Goal: Information Seeking & Learning: Learn about a topic

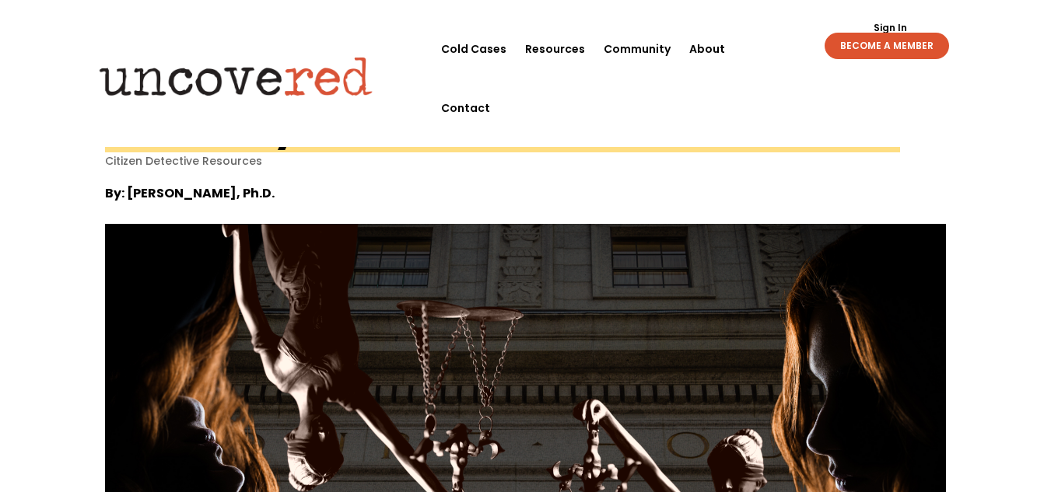
scroll to position [21, 0]
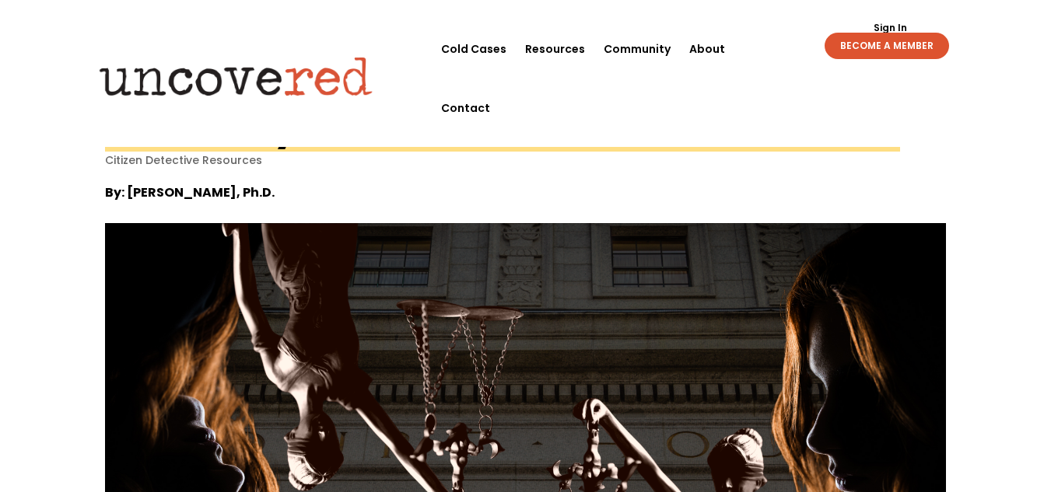
click at [319, 53] on img at bounding box center [235, 76] width 299 height 61
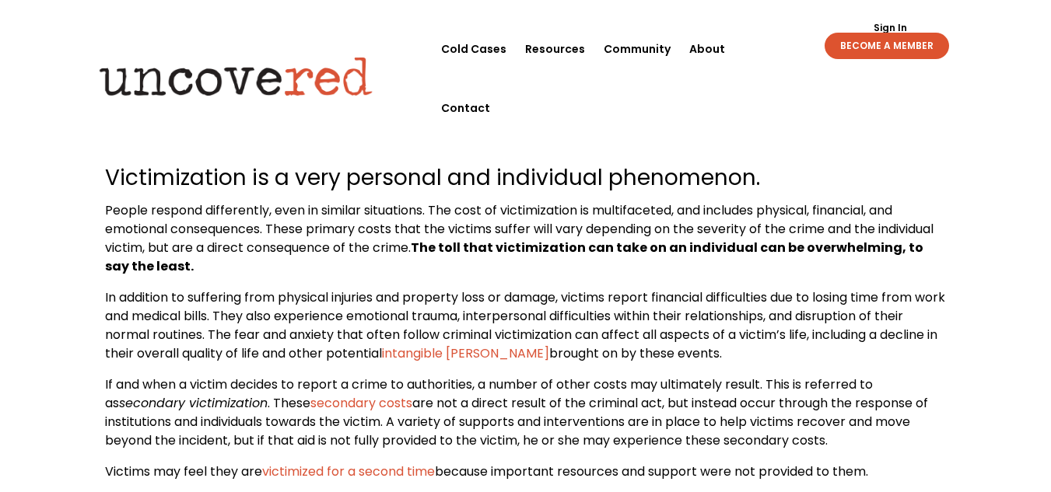
scroll to position [579, 0]
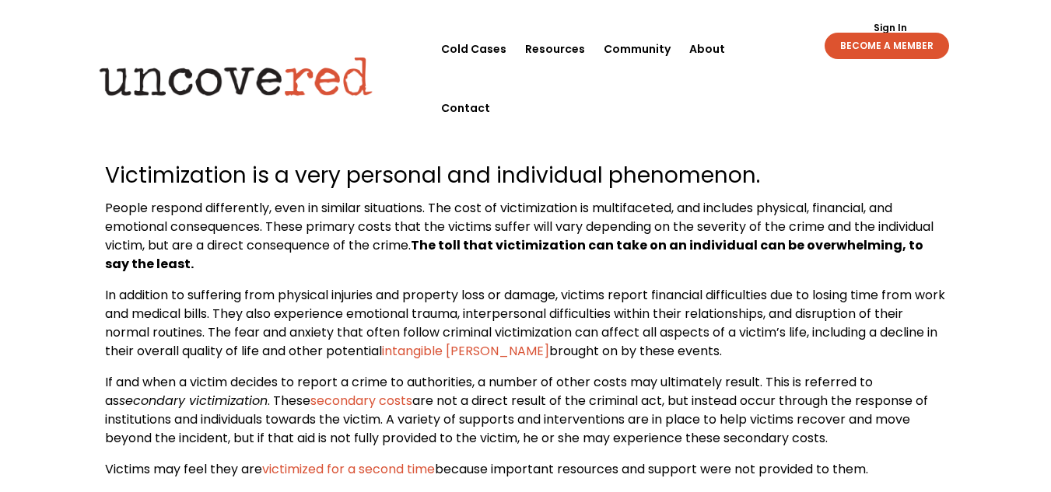
click at [337, 232] on span "People respond differently, even in similar situations. The cost of victimizati…" at bounding box center [519, 236] width 828 height 74
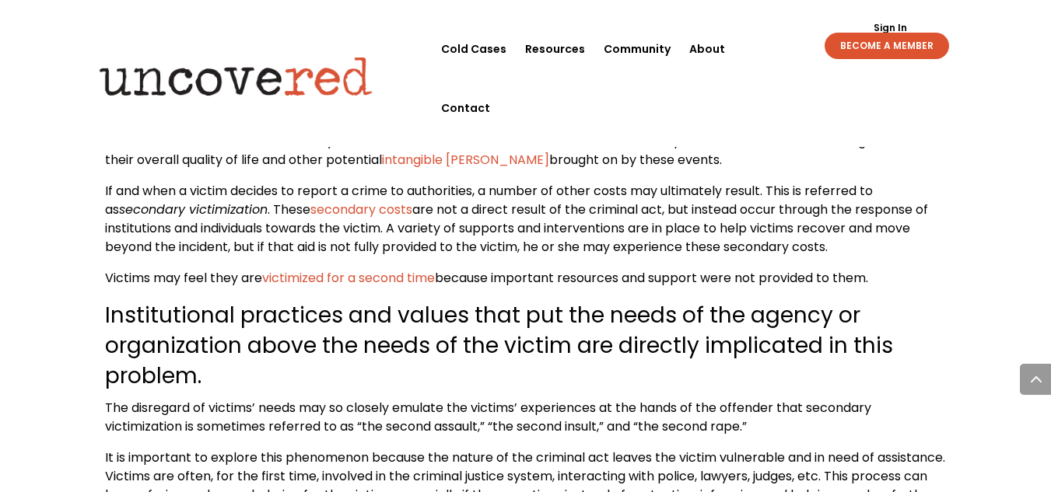
scroll to position [772, 0]
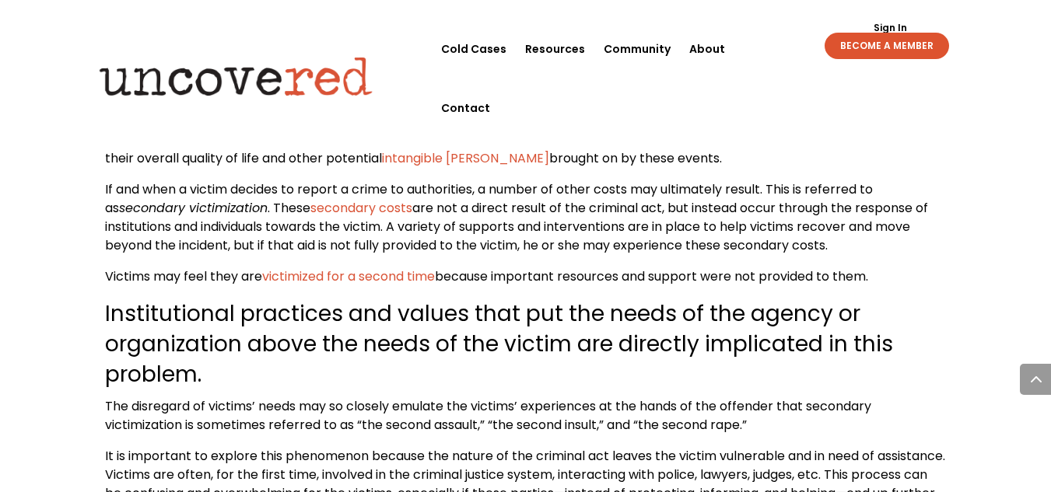
click at [634, 357] on span "Institutional practices and values that put the needs of the agency or organiza…" at bounding box center [499, 344] width 788 height 91
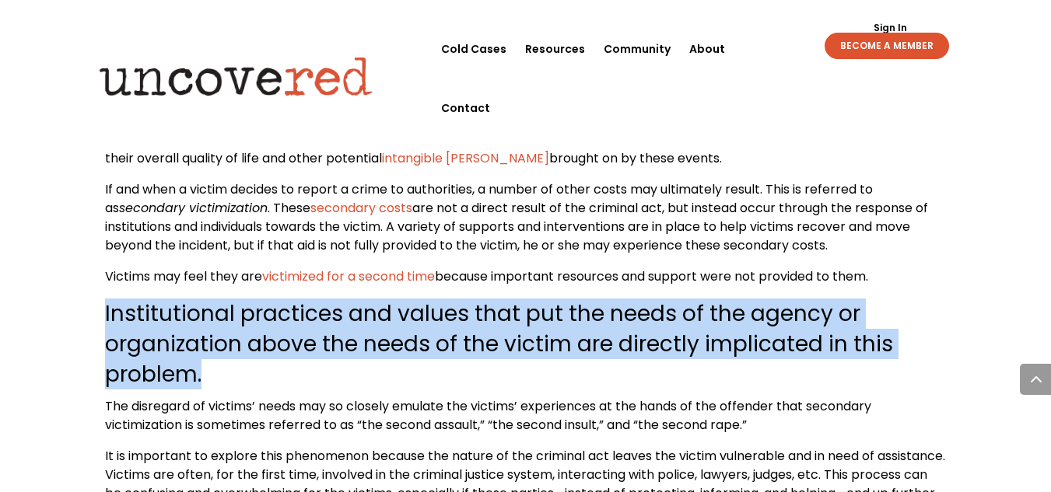
click at [634, 357] on span "Institutional practices and values that put the needs of the agency or organiza…" at bounding box center [499, 344] width 788 height 91
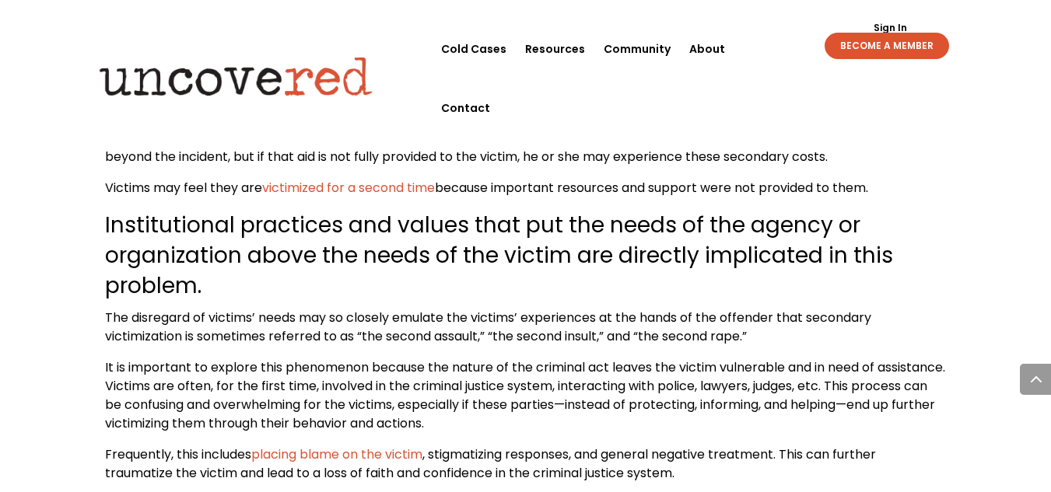
scroll to position [862, 0]
click at [621, 315] on span "The disregard of victims’ needs may so closely emulate the victims’ experiences…" at bounding box center [488, 326] width 766 height 37
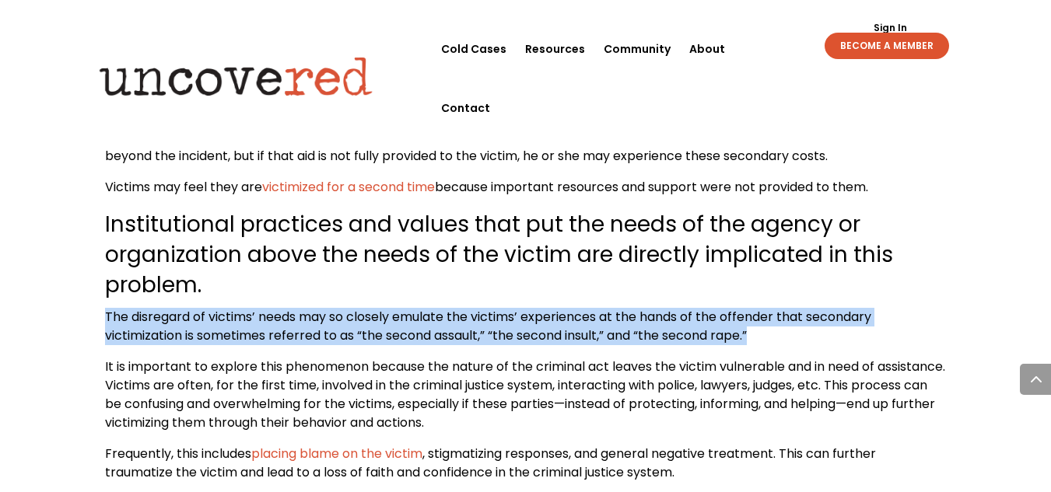
click at [621, 315] on span "The disregard of victims’ needs may so closely emulate the victims’ experiences…" at bounding box center [488, 326] width 766 height 37
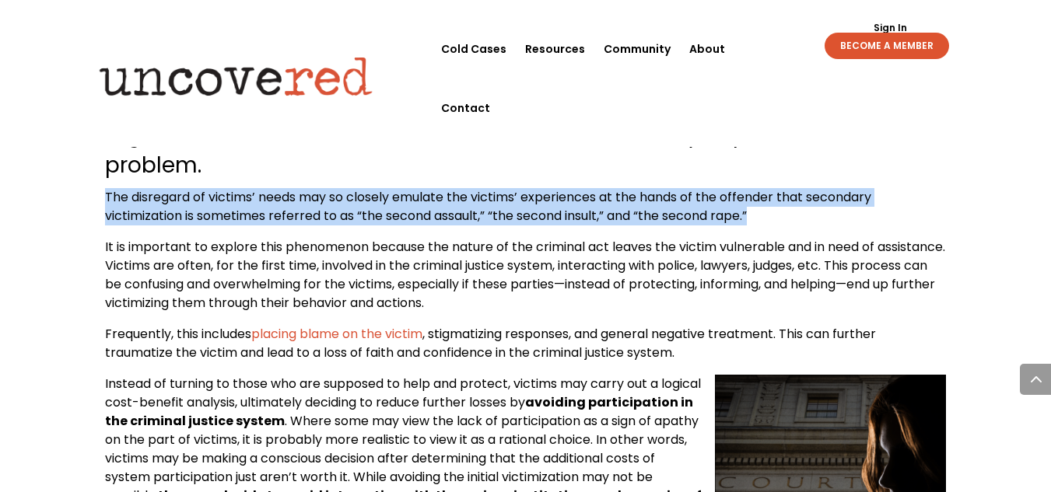
scroll to position [987, 0]
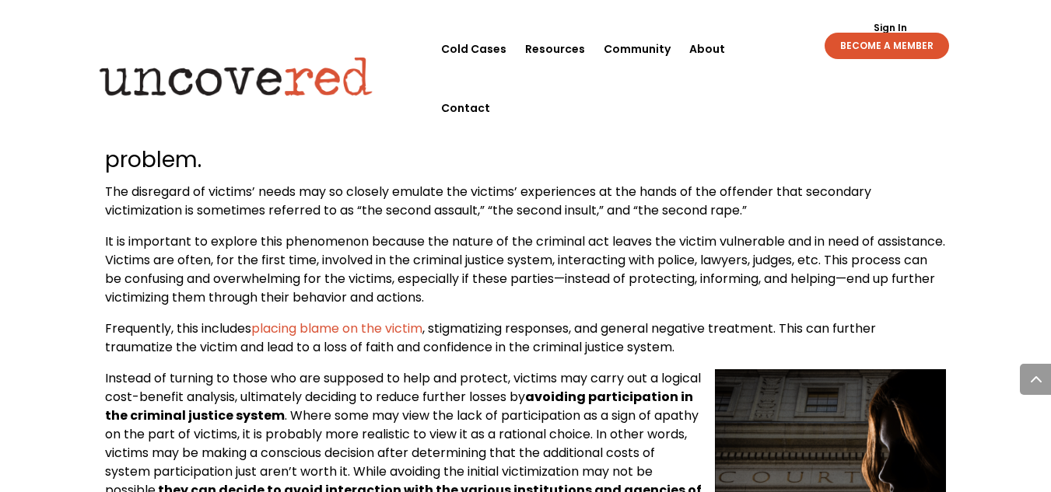
click at [502, 250] on span "It is important to explore this phenomenon because the nature of the criminal a…" at bounding box center [525, 270] width 840 height 74
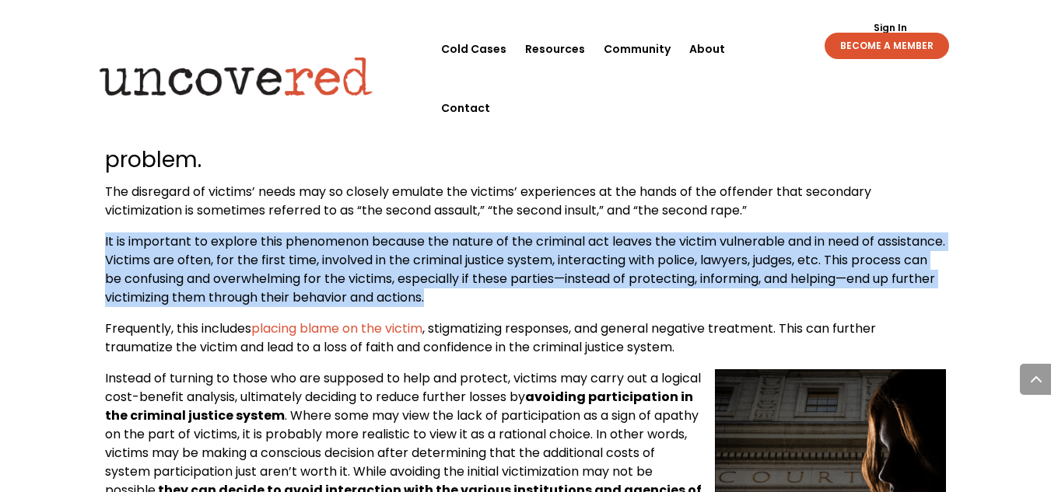
click at [502, 250] on span "It is important to explore this phenomenon because the nature of the criminal a…" at bounding box center [525, 270] width 840 height 74
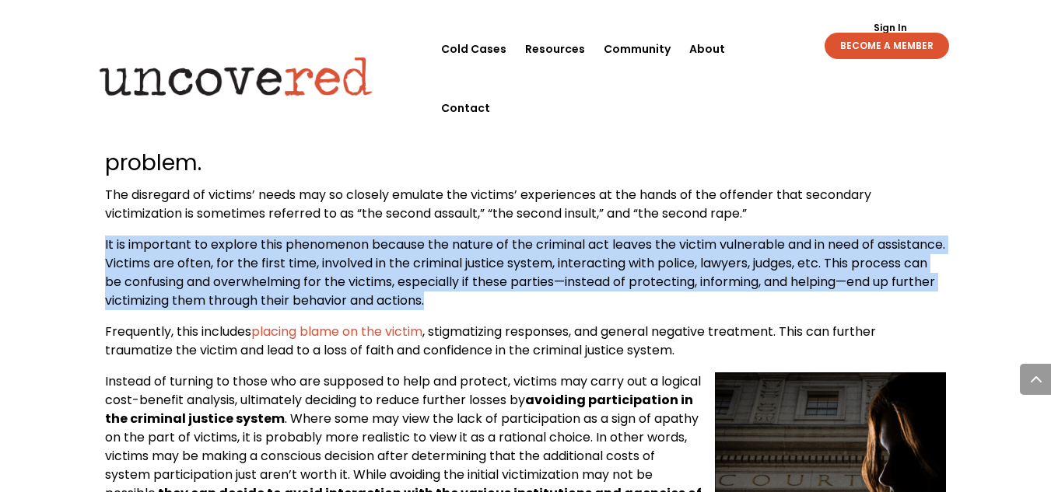
scroll to position [983, 0]
click at [502, 250] on span "It is important to explore this phenomenon because the nature of the criminal a…" at bounding box center [525, 273] width 840 height 74
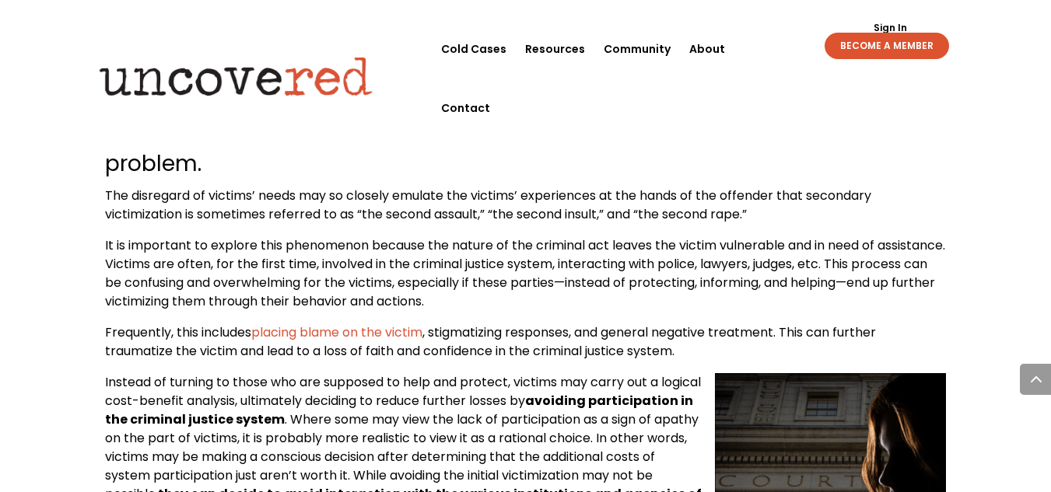
click at [617, 233] on p "The disregard of victims’ needs may so closely emulate the victims’ experiences…" at bounding box center [525, 212] width 841 height 50
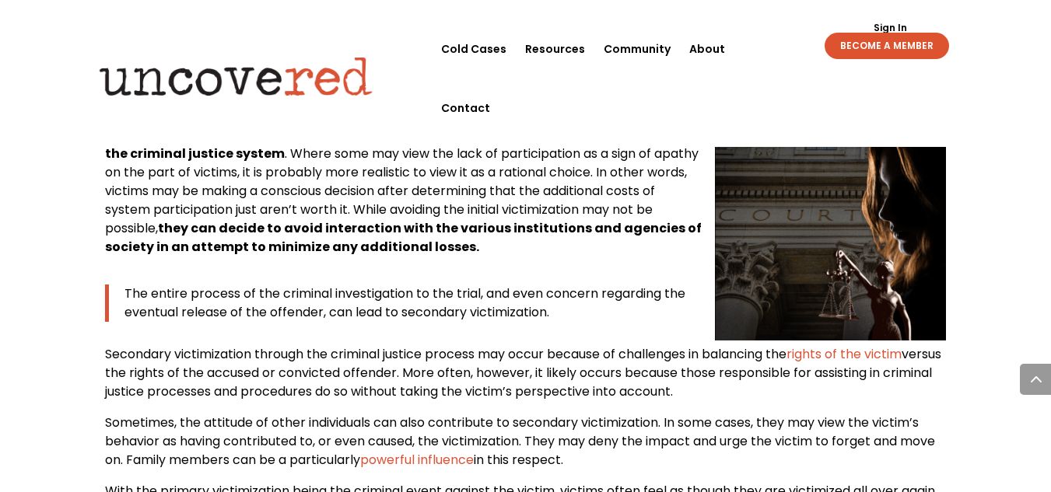
scroll to position [1250, 0]
click at [491, 207] on span "Instead of turning to those who are supposed to help and protect, victims may c…" at bounding box center [403, 181] width 596 height 149
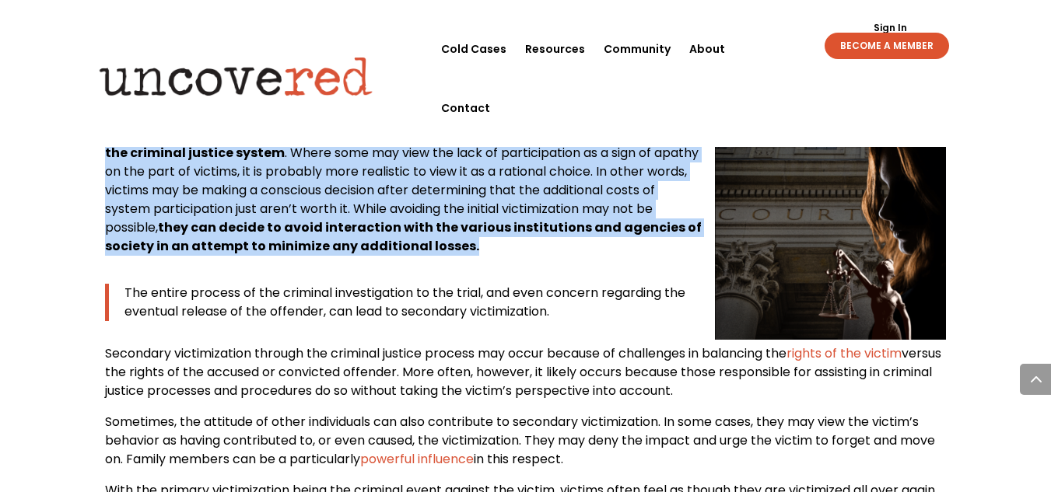
click at [491, 207] on span "Instead of turning to those who are supposed to help and protect, victims may c…" at bounding box center [403, 181] width 596 height 149
click at [395, 222] on strong "they can decide to avoid interaction with the various institutions and agencies…" at bounding box center [403, 237] width 596 height 37
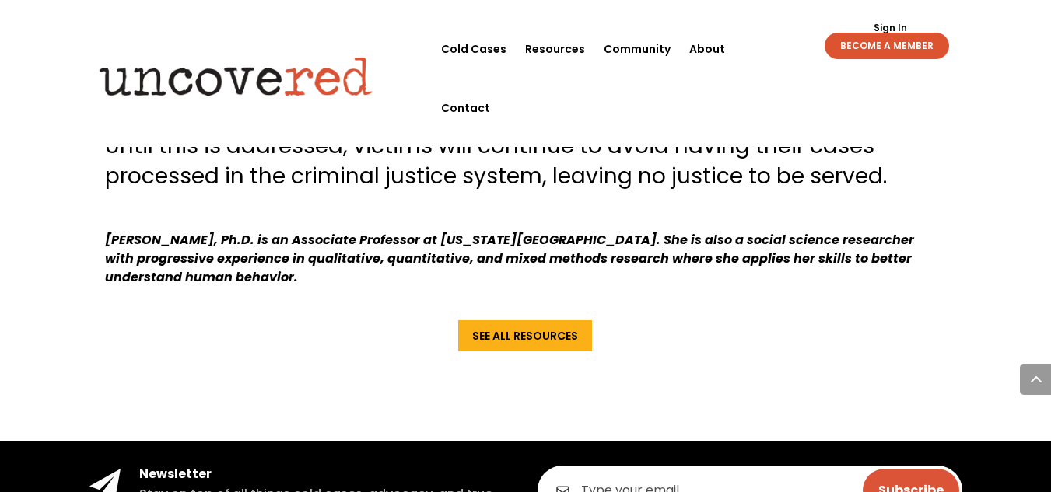
scroll to position [1688, 0]
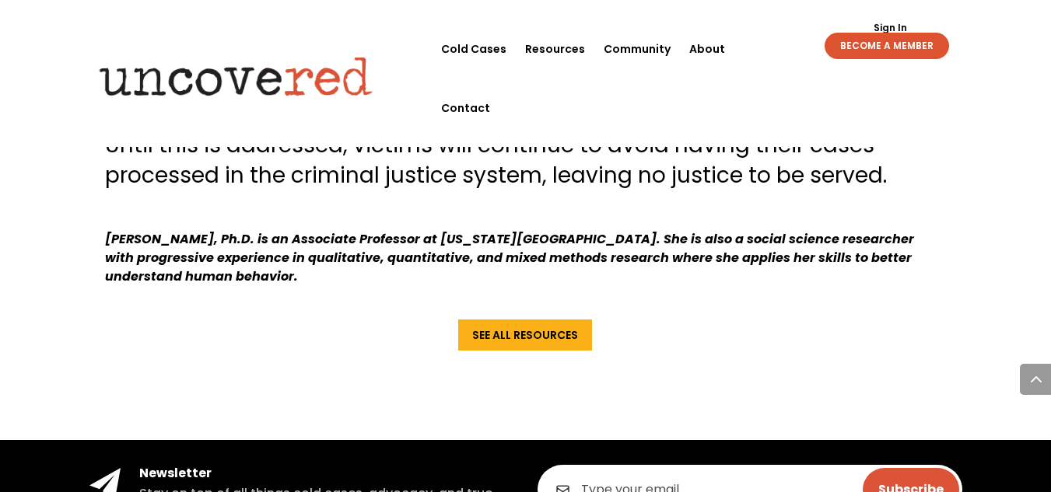
click at [456, 151] on span "Until this is addressed, victims will continue to avoid having their cases proc…" at bounding box center [496, 160] width 782 height 61
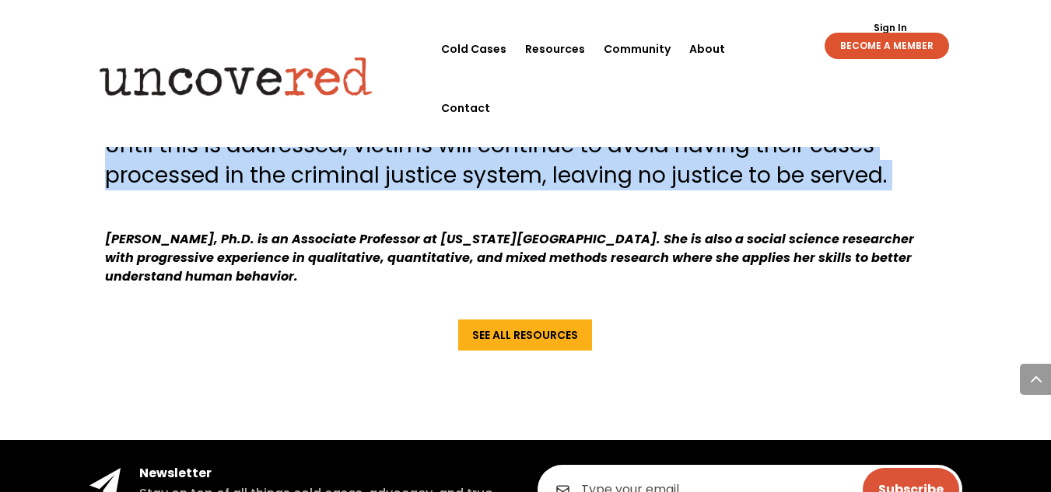
click at [456, 151] on span "Until this is addressed, victims will continue to avoid having their cases proc…" at bounding box center [496, 160] width 782 height 61
click at [428, 182] on span "Until this is addressed, victims will continue to avoid having their cases proc…" at bounding box center [496, 160] width 782 height 61
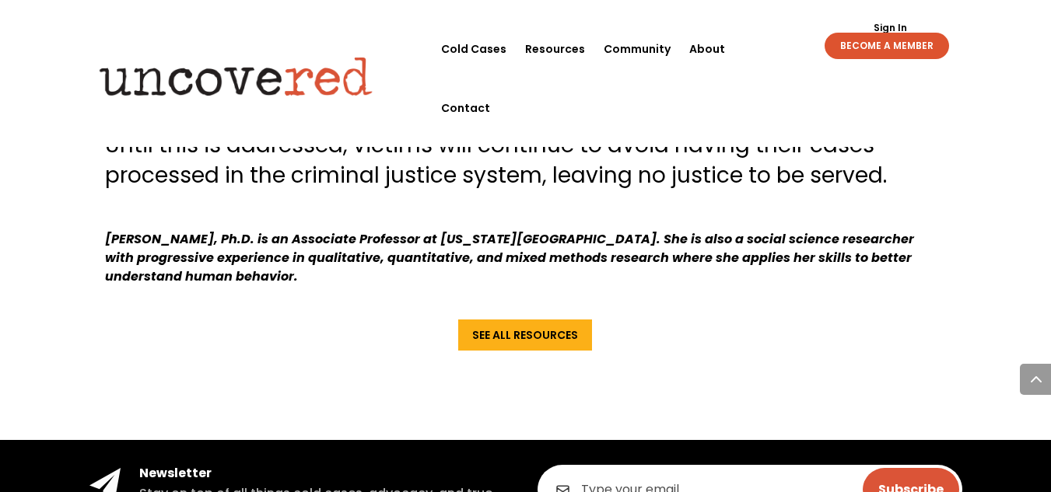
click at [428, 182] on span "Until this is addressed, victims will continue to avoid having their cases proc…" at bounding box center [496, 160] width 782 height 61
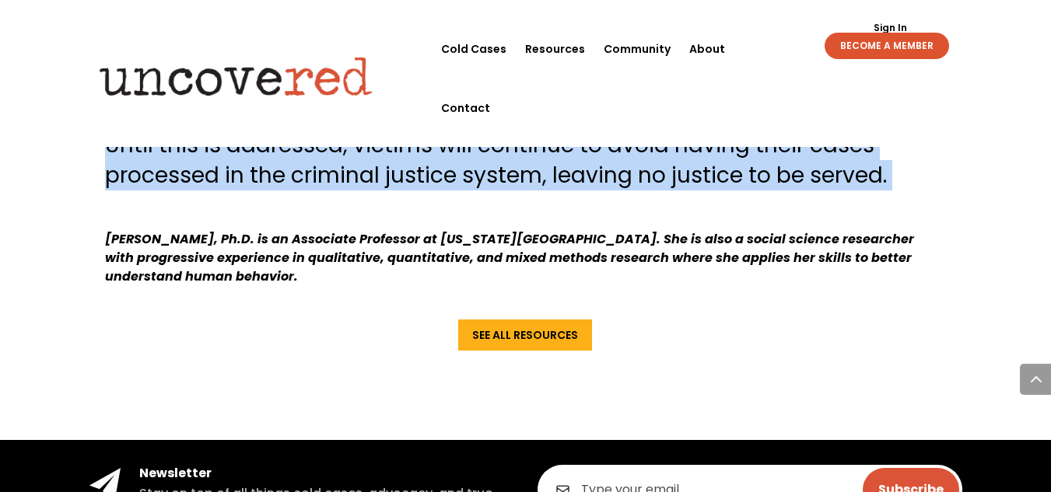
click at [428, 182] on span "Until this is addressed, victims will continue to avoid having their cases proc…" at bounding box center [496, 160] width 782 height 61
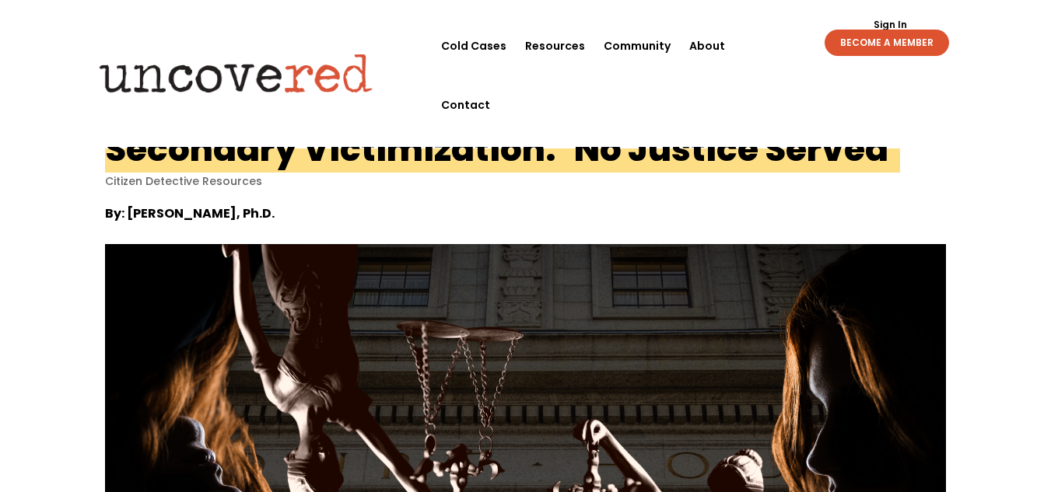
scroll to position [4, 0]
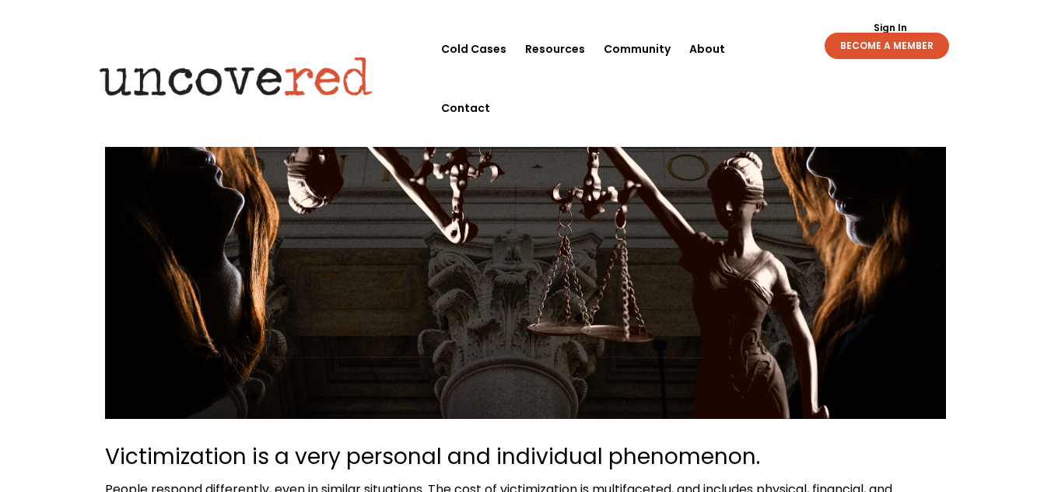
scroll to position [0, 0]
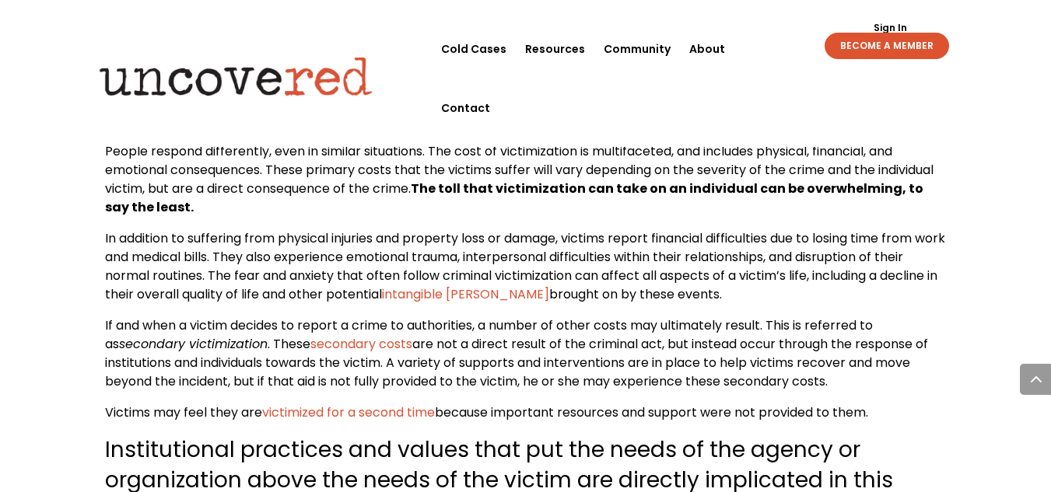
scroll to position [637, 0]
click at [475, 182] on strong "The toll that victimization can take on an individual can be overwhelming, to s…" at bounding box center [514, 197] width 818 height 37
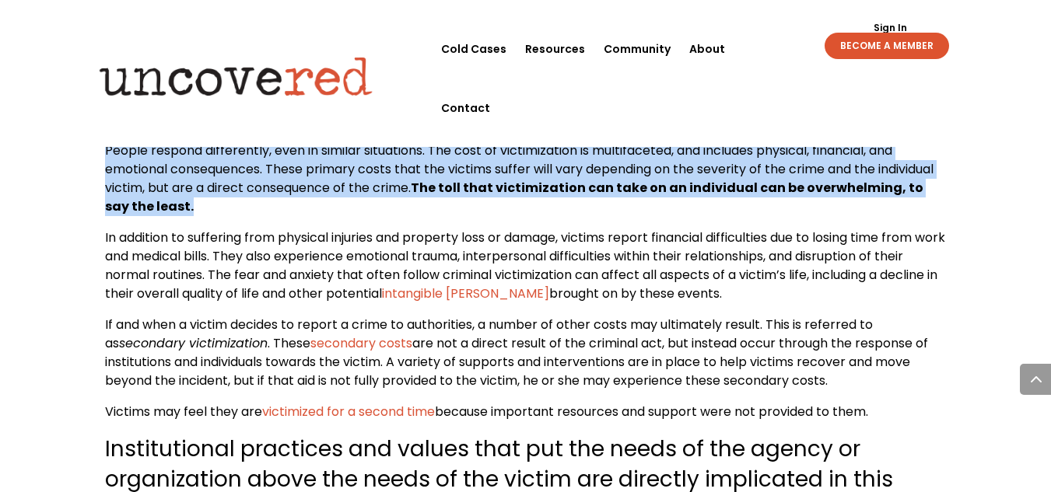
click at [475, 182] on strong "The toll that victimization can take on an individual can be overwhelming, to s…" at bounding box center [514, 197] width 818 height 37
click at [427, 222] on p "People respond differently, even in similar situations. The cost of victimizati…" at bounding box center [525, 185] width 841 height 87
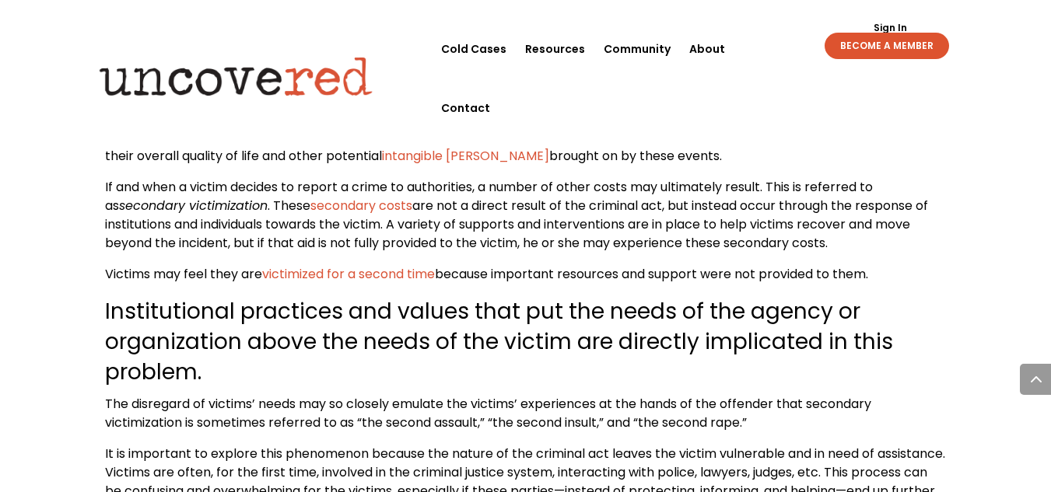
scroll to position [785, 0]
